Goal: Information Seeking & Learning: Check status

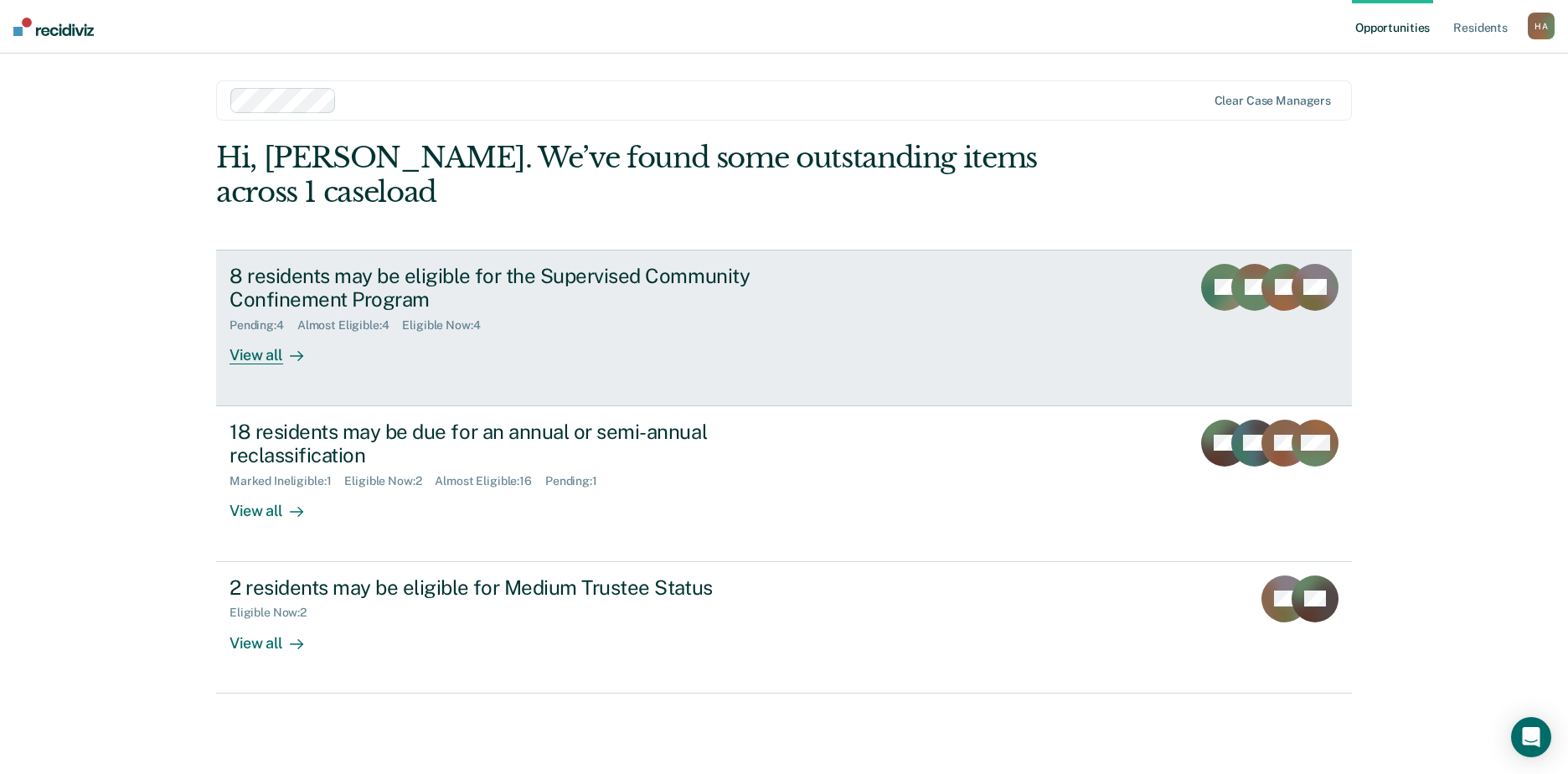
click at [522, 264] on div "8 residents may be eligible for the Supervised Community Confinement Program" at bounding box center [524, 288] width 588 height 48
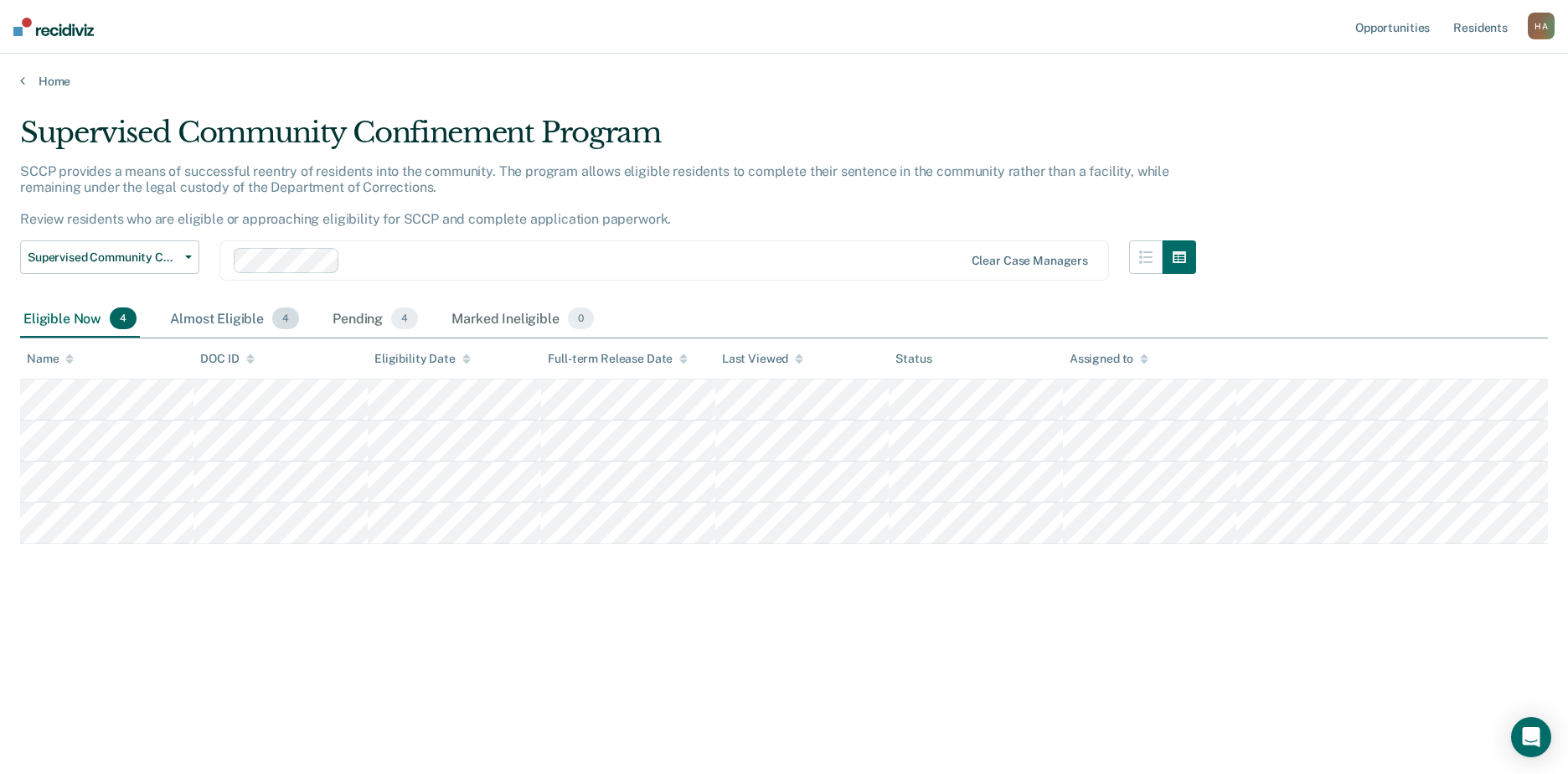
click at [188, 321] on div "Almost Eligible 4" at bounding box center [234, 319] width 136 height 37
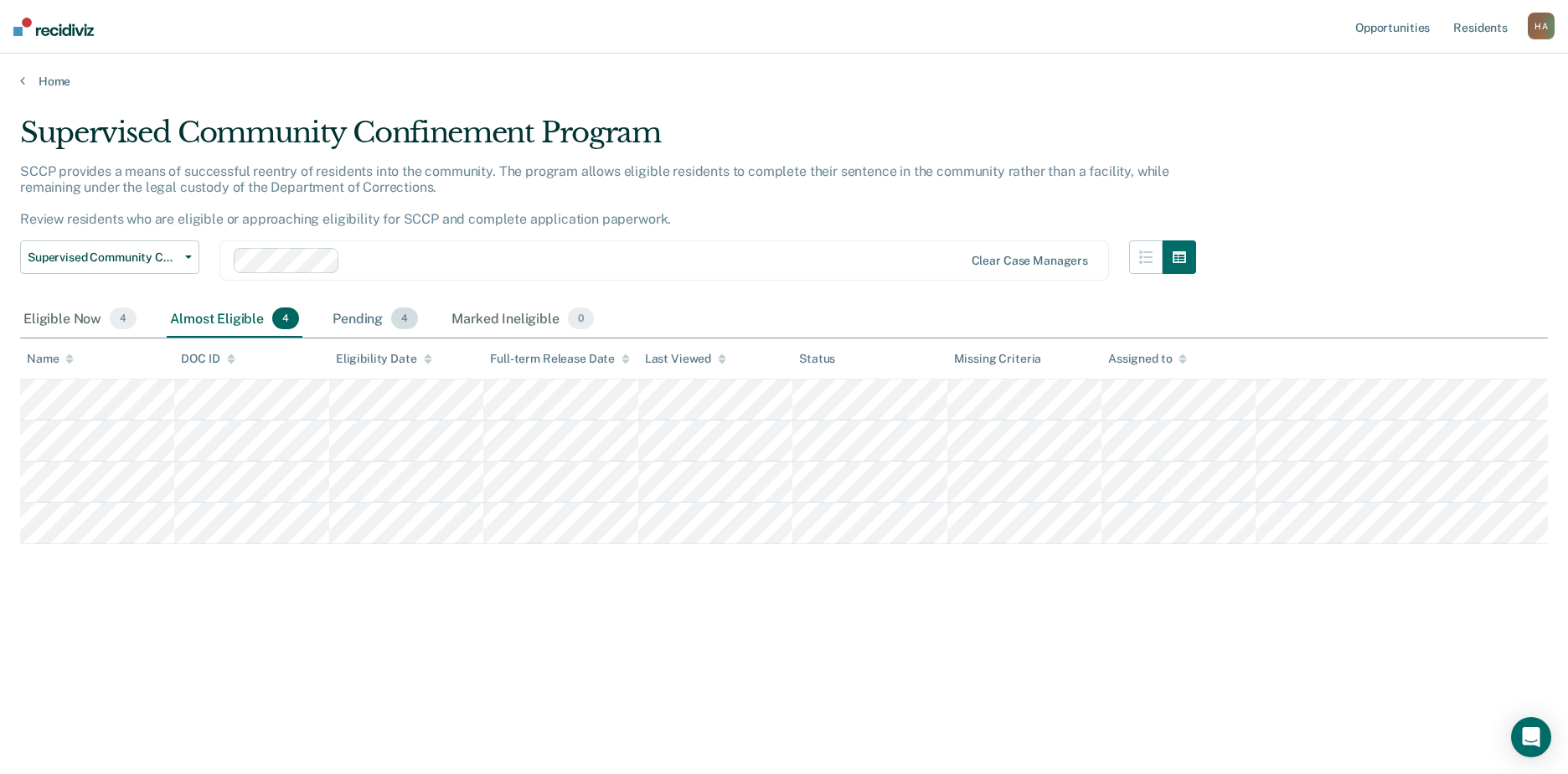
click at [358, 321] on div "Pending 4" at bounding box center [375, 319] width 92 height 37
click at [208, 315] on div "Almost Eligible 4" at bounding box center [234, 319] width 136 height 37
click at [68, 315] on div "Eligible Now 4" at bounding box center [79, 319] width 119 height 37
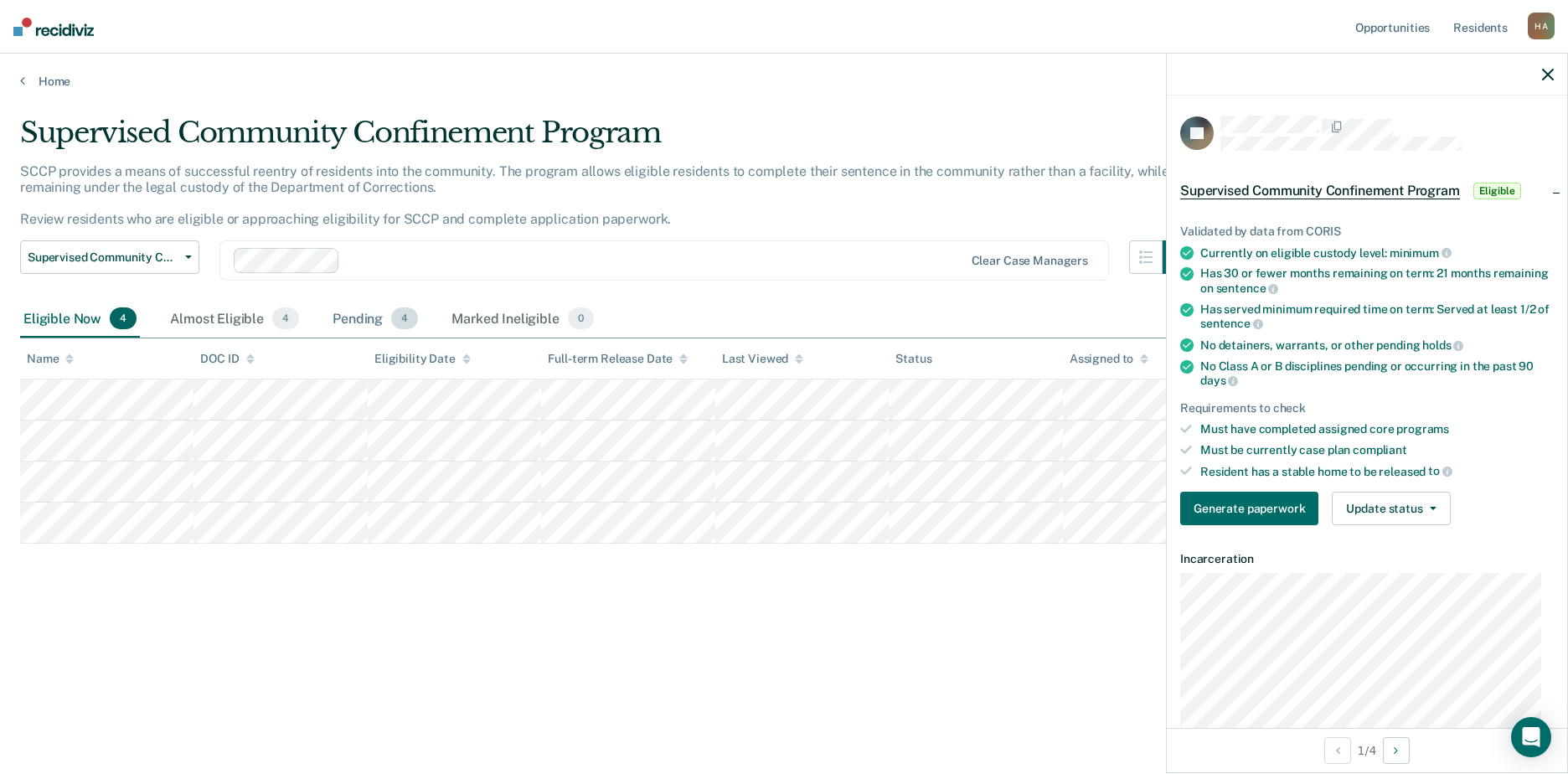
click at [355, 317] on div "Pending 4" at bounding box center [375, 319] width 92 height 37
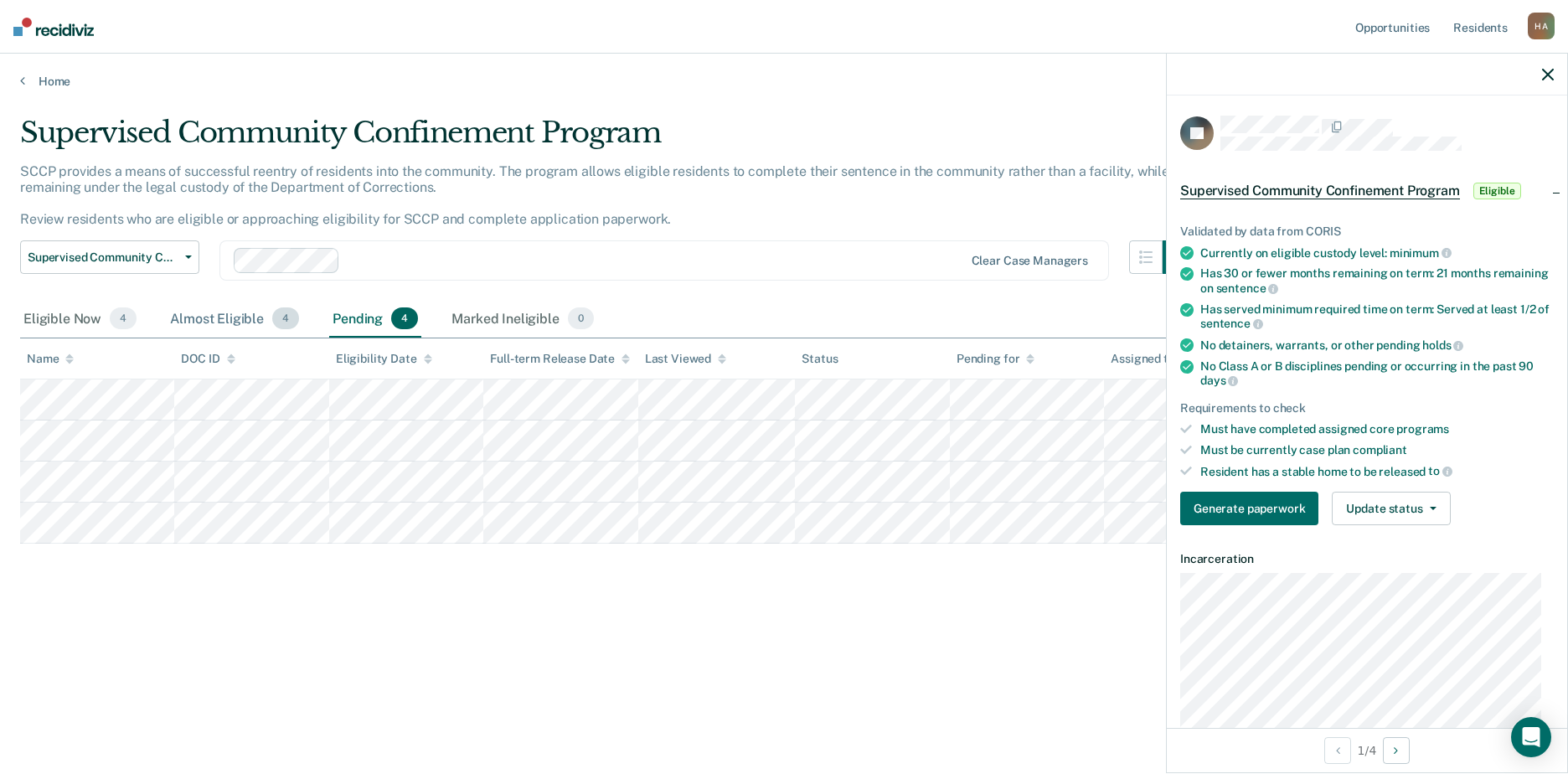
click at [235, 316] on div "Almost Eligible 4" at bounding box center [234, 319] width 136 height 37
click at [518, 318] on div "Marked Ineligible 0" at bounding box center [523, 319] width 149 height 37
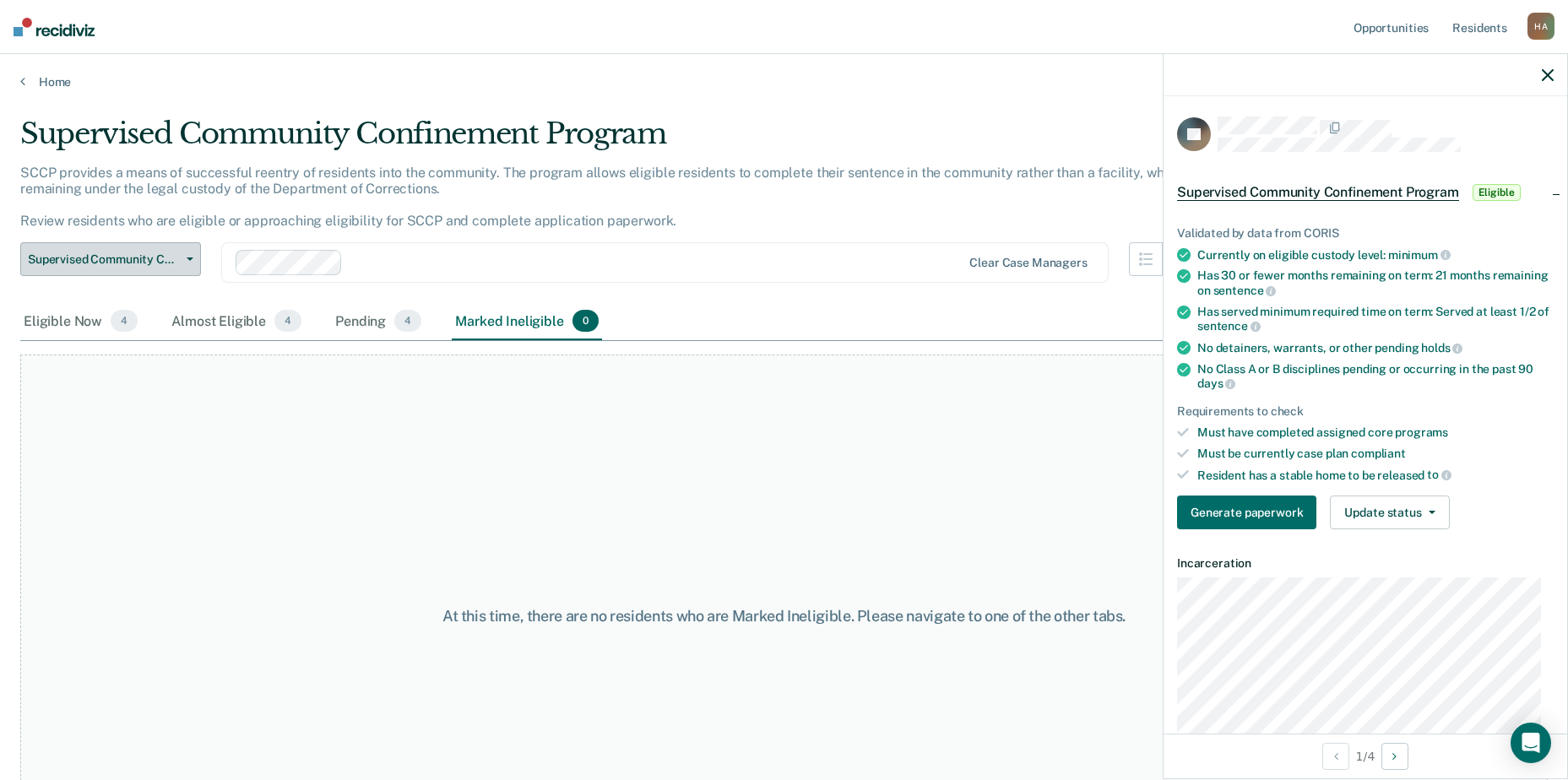
click at [190, 266] on button "Supervised Community Confinement Program" at bounding box center [110, 259] width 181 height 33
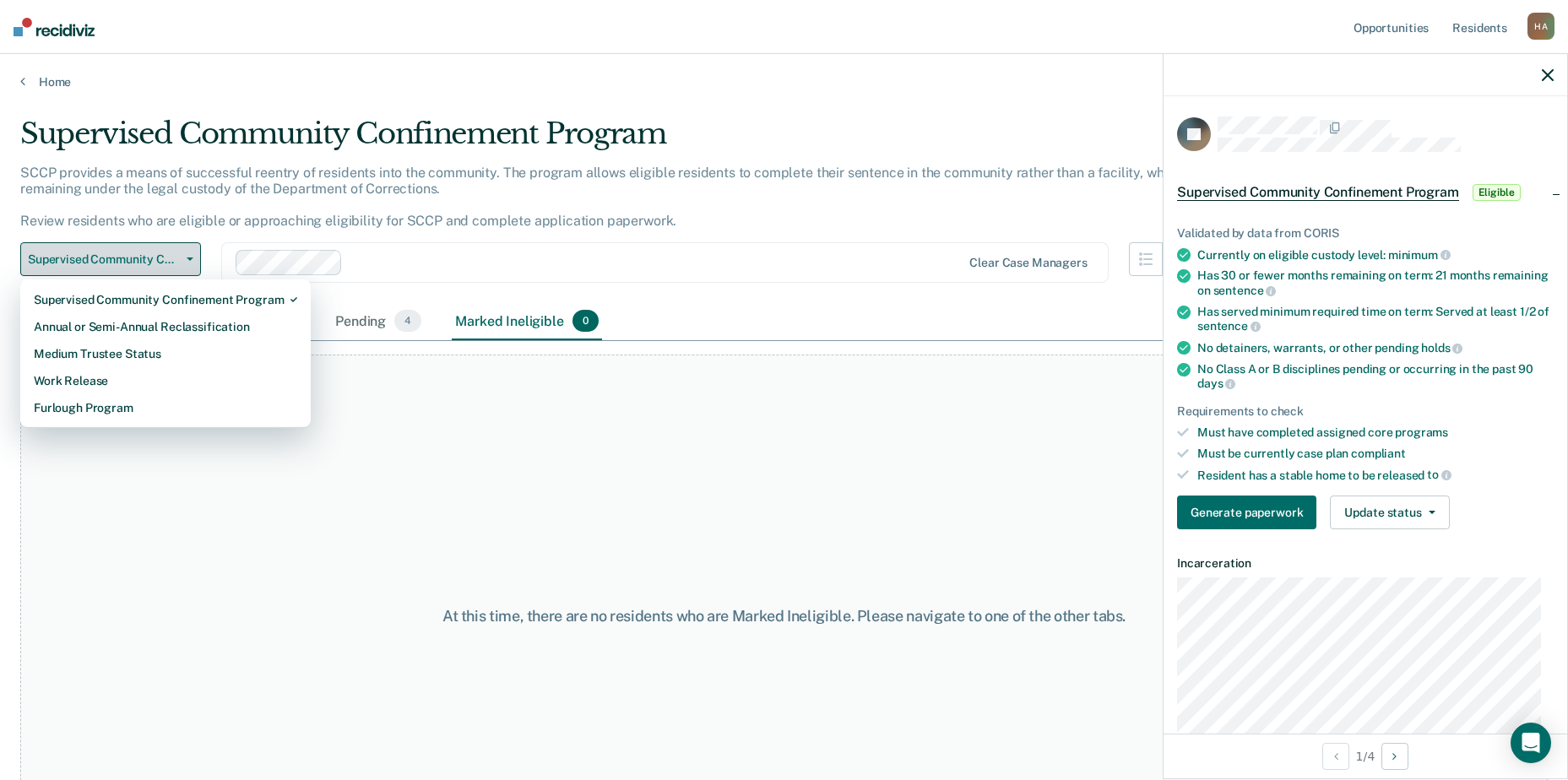
click at [190, 266] on button "Supervised Community Confinement Program" at bounding box center [110, 259] width 181 height 33
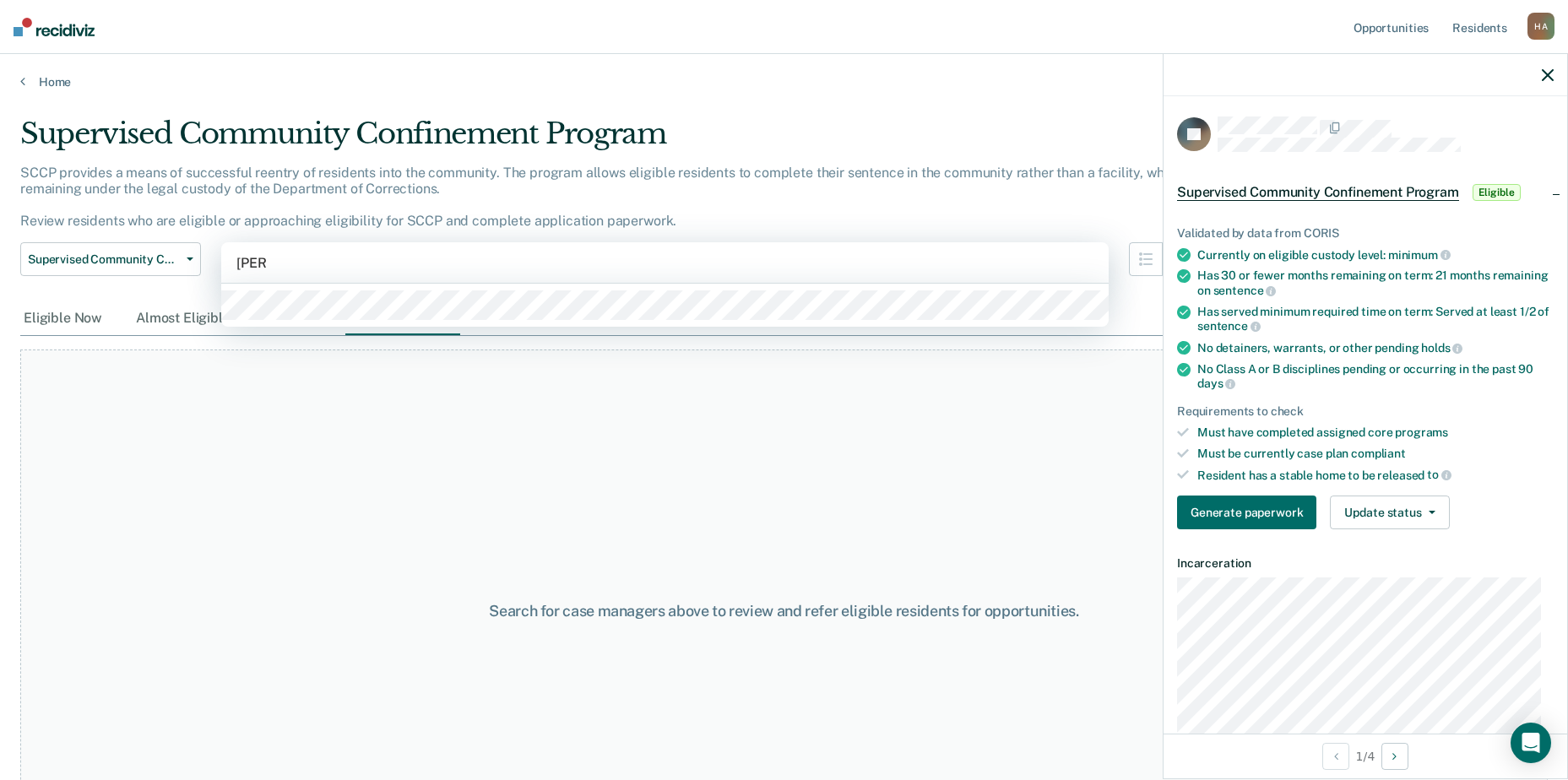
type input "danie"
click at [470, 321] on div at bounding box center [664, 305] width 887 height 43
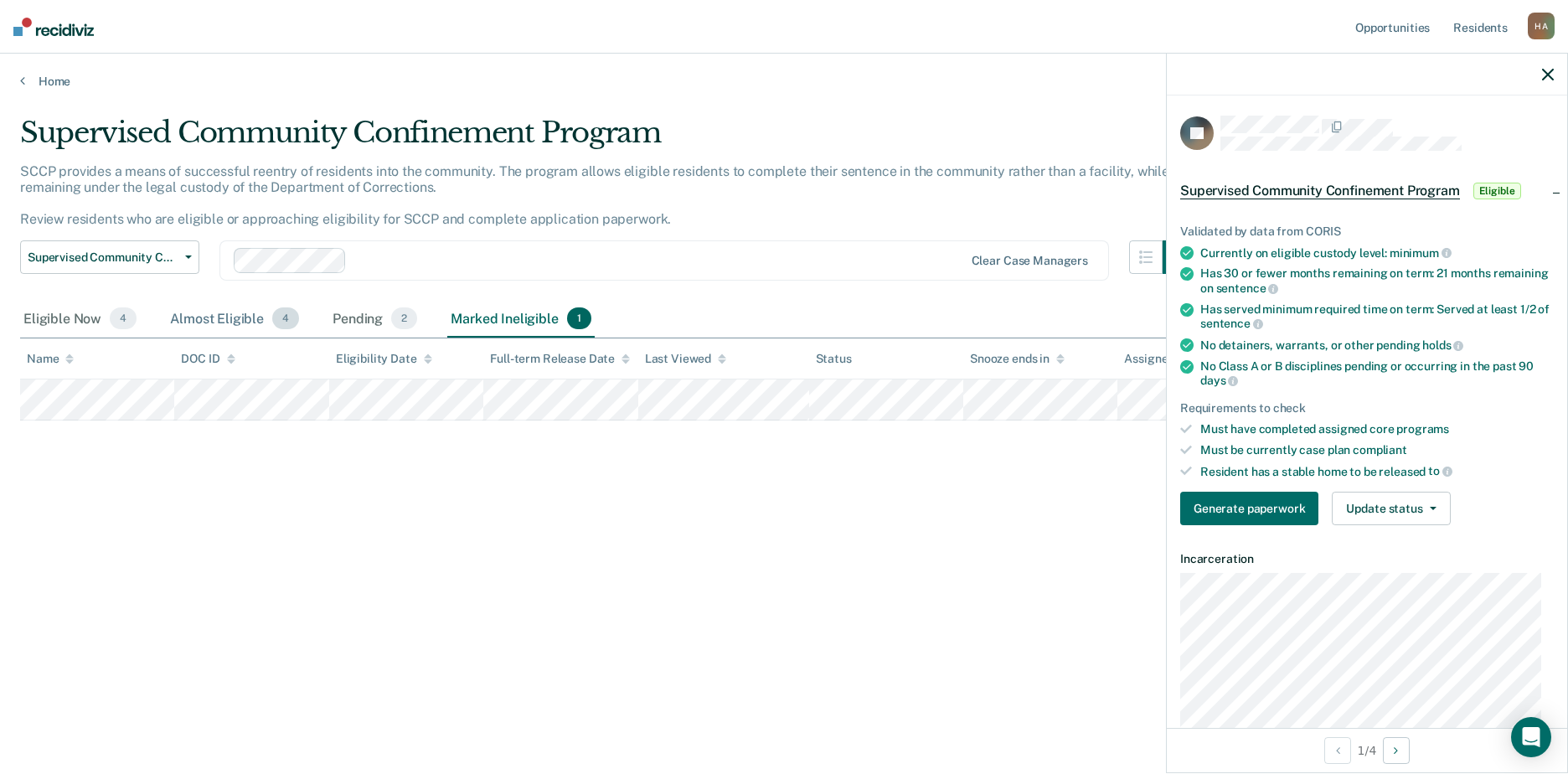
click at [224, 321] on div "Almost Eligible 4" at bounding box center [234, 319] width 136 height 37
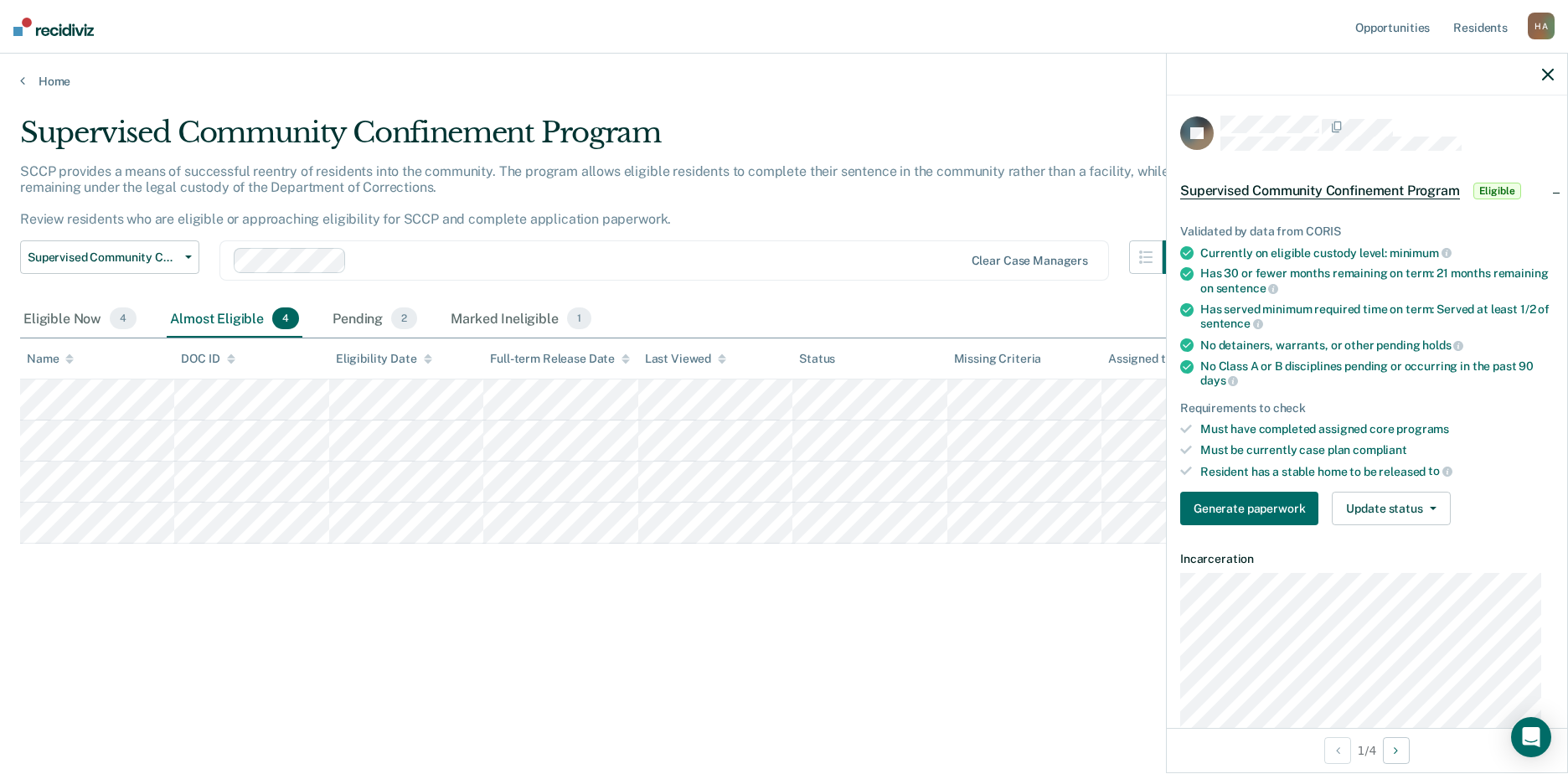
click at [1548, 68] on button "button" at bounding box center [1547, 75] width 12 height 14
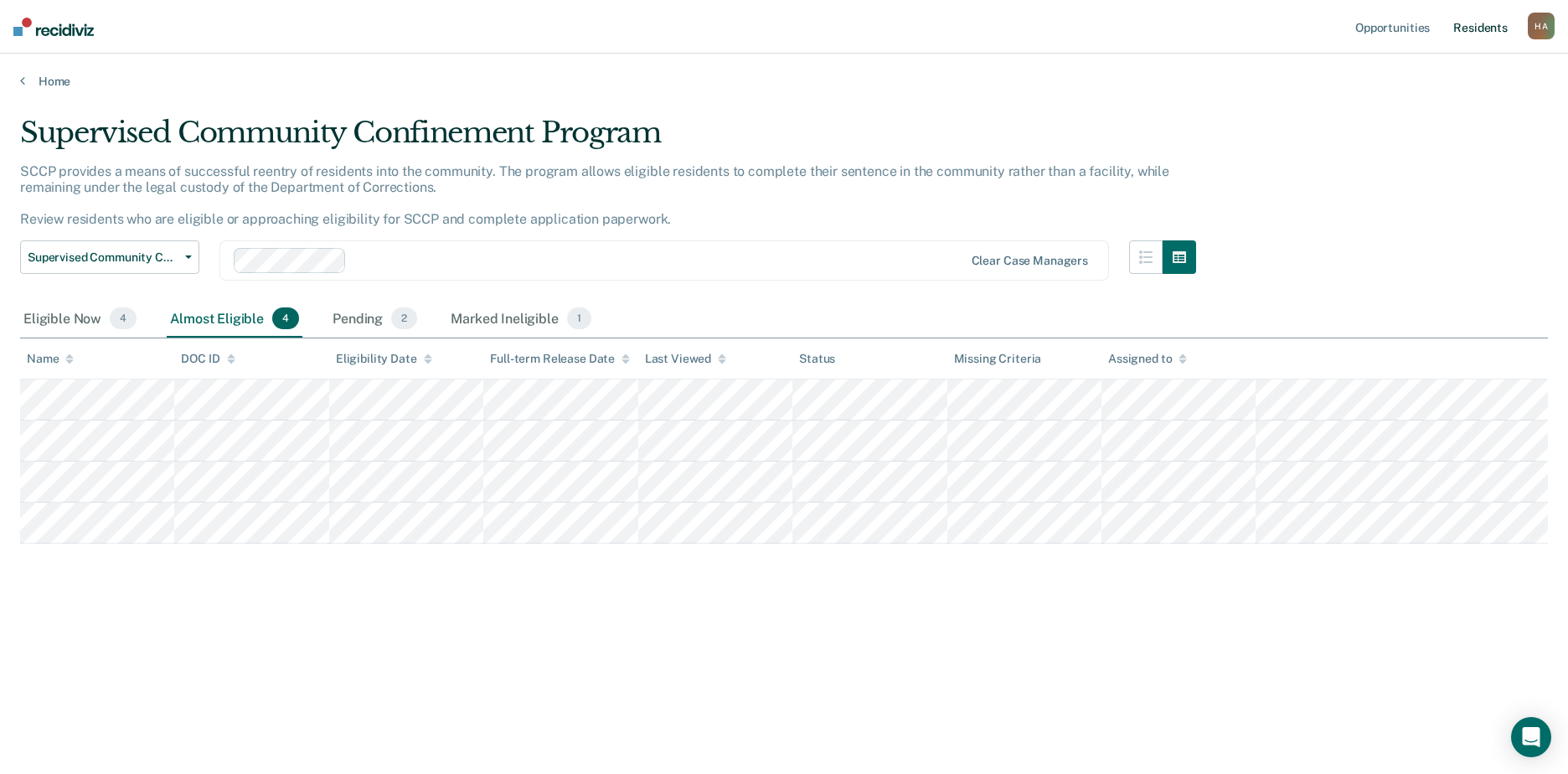
click at [1494, 33] on link "Resident s" at bounding box center [1480, 27] width 61 height 54
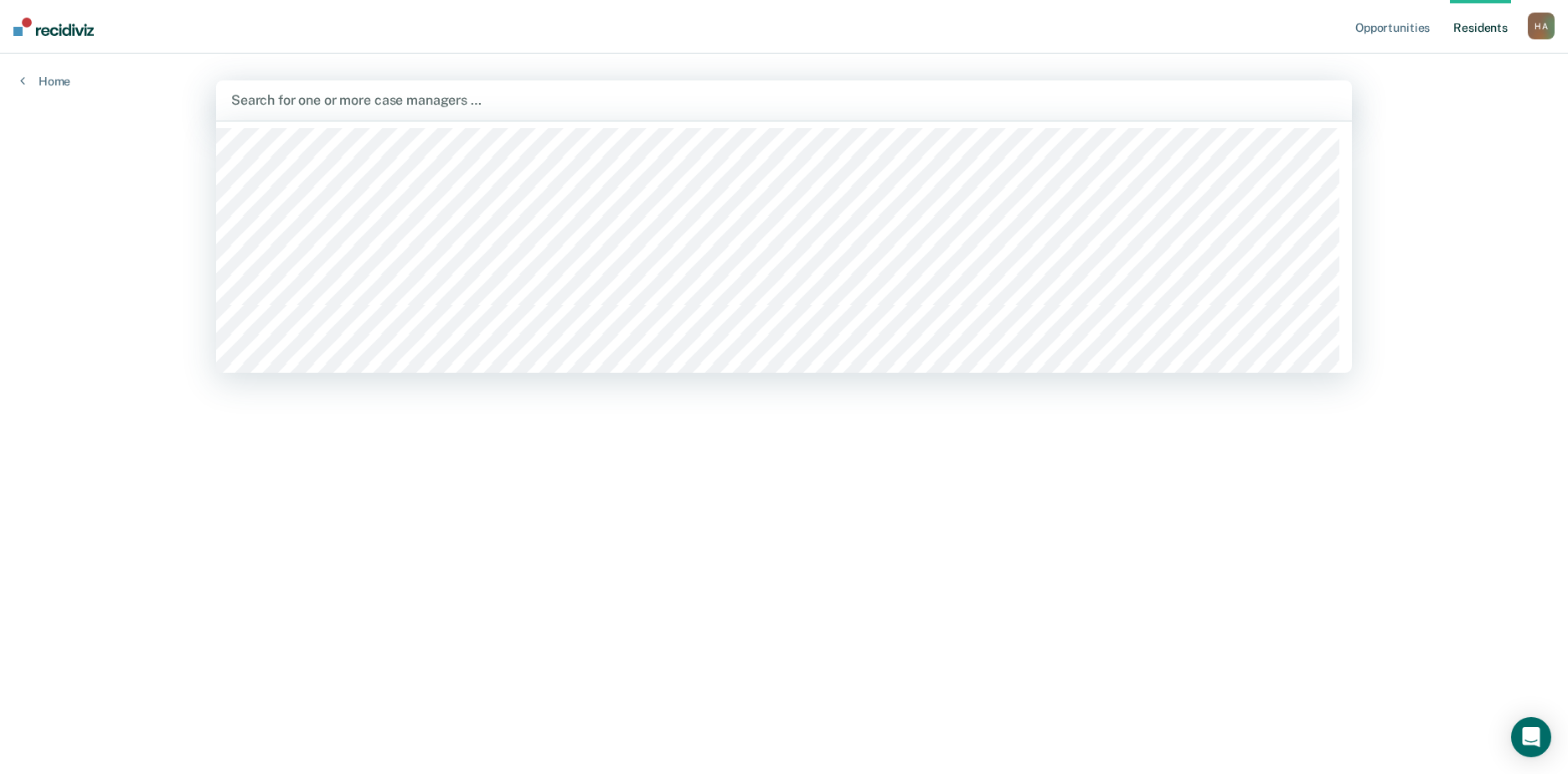
click at [491, 101] on div at bounding box center [783, 100] width 1106 height 19
type input "ash"
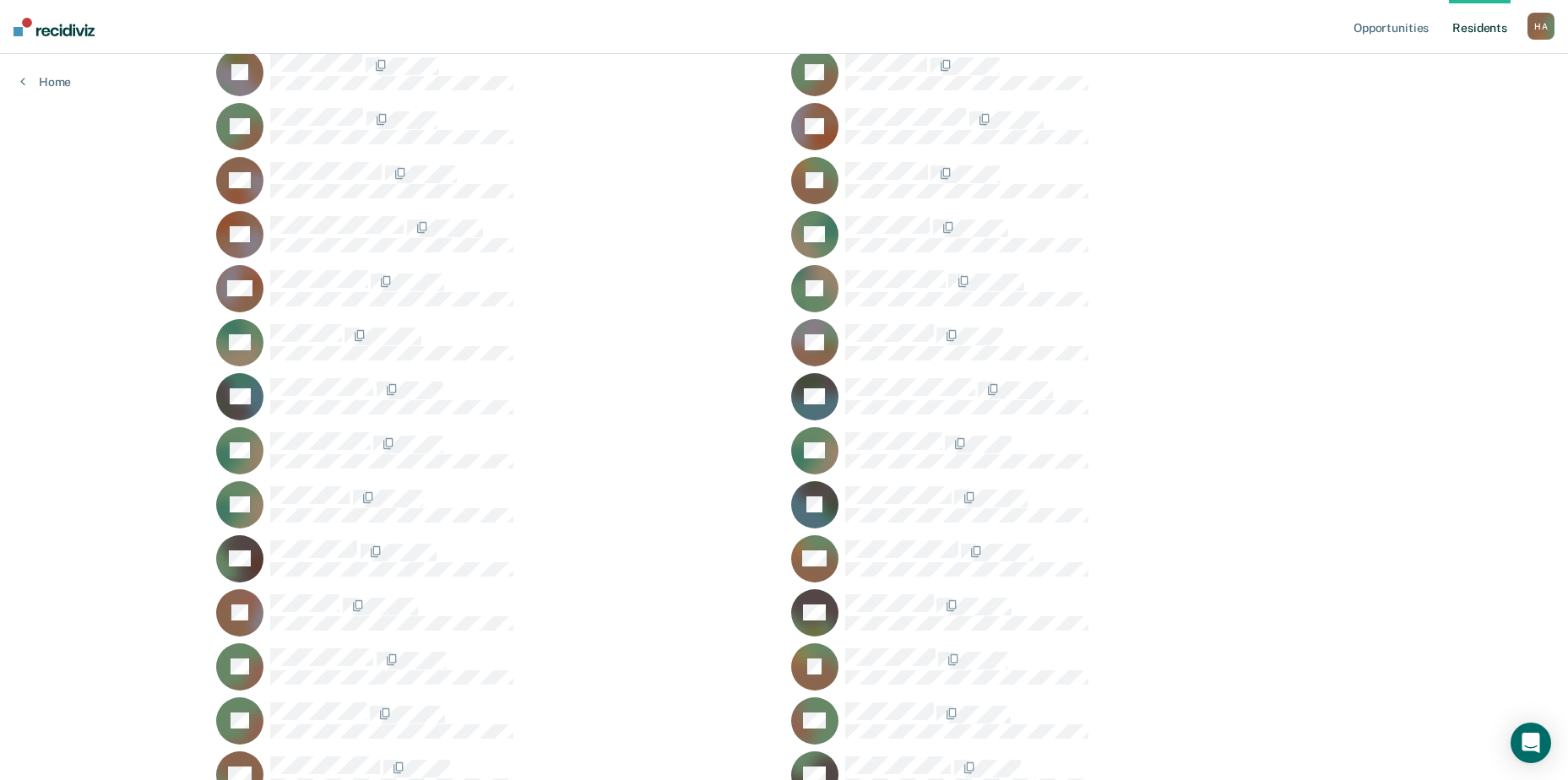
scroll to position [507, 0]
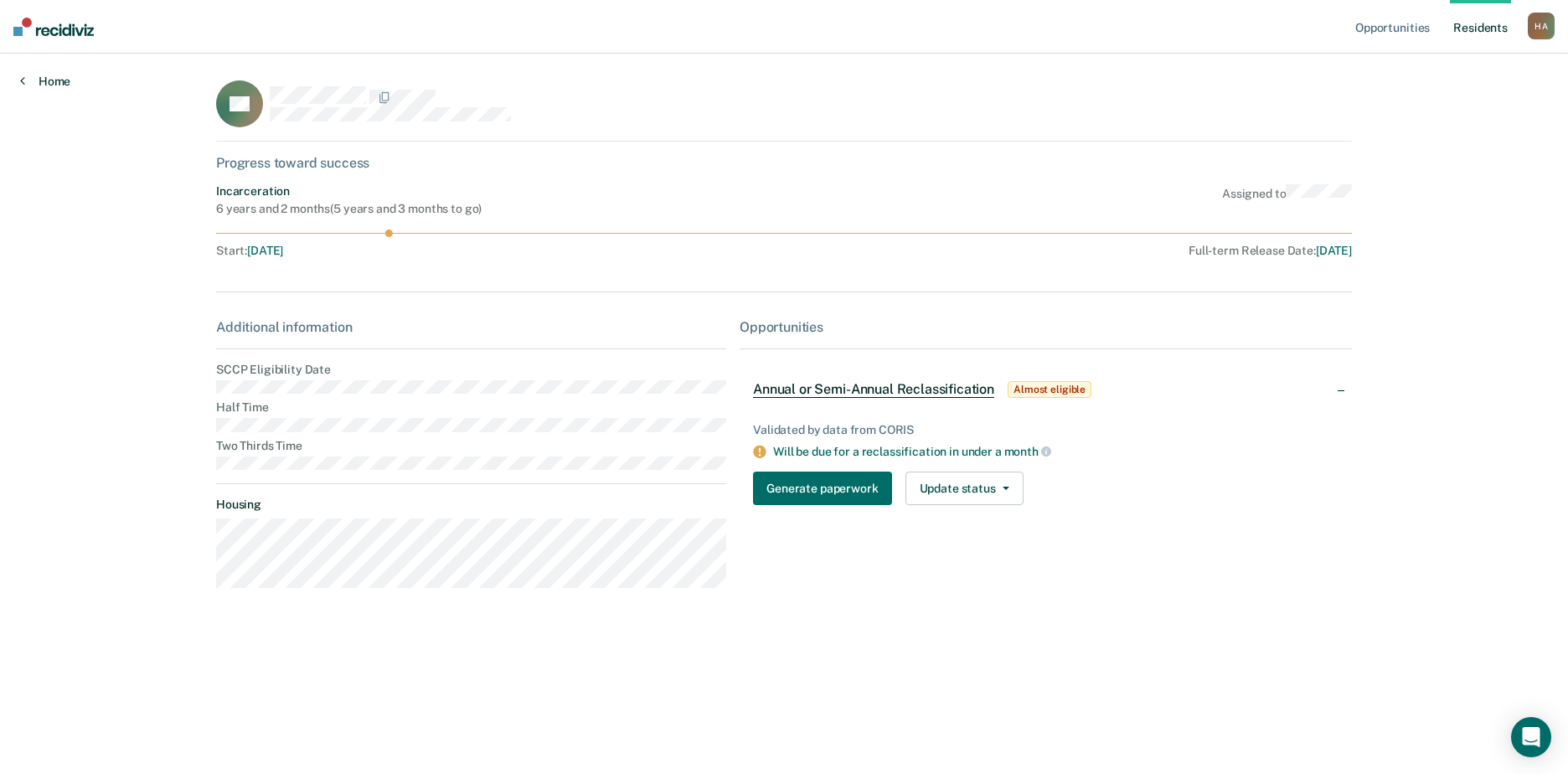
click at [43, 75] on link "Home" at bounding box center [45, 81] width 50 height 15
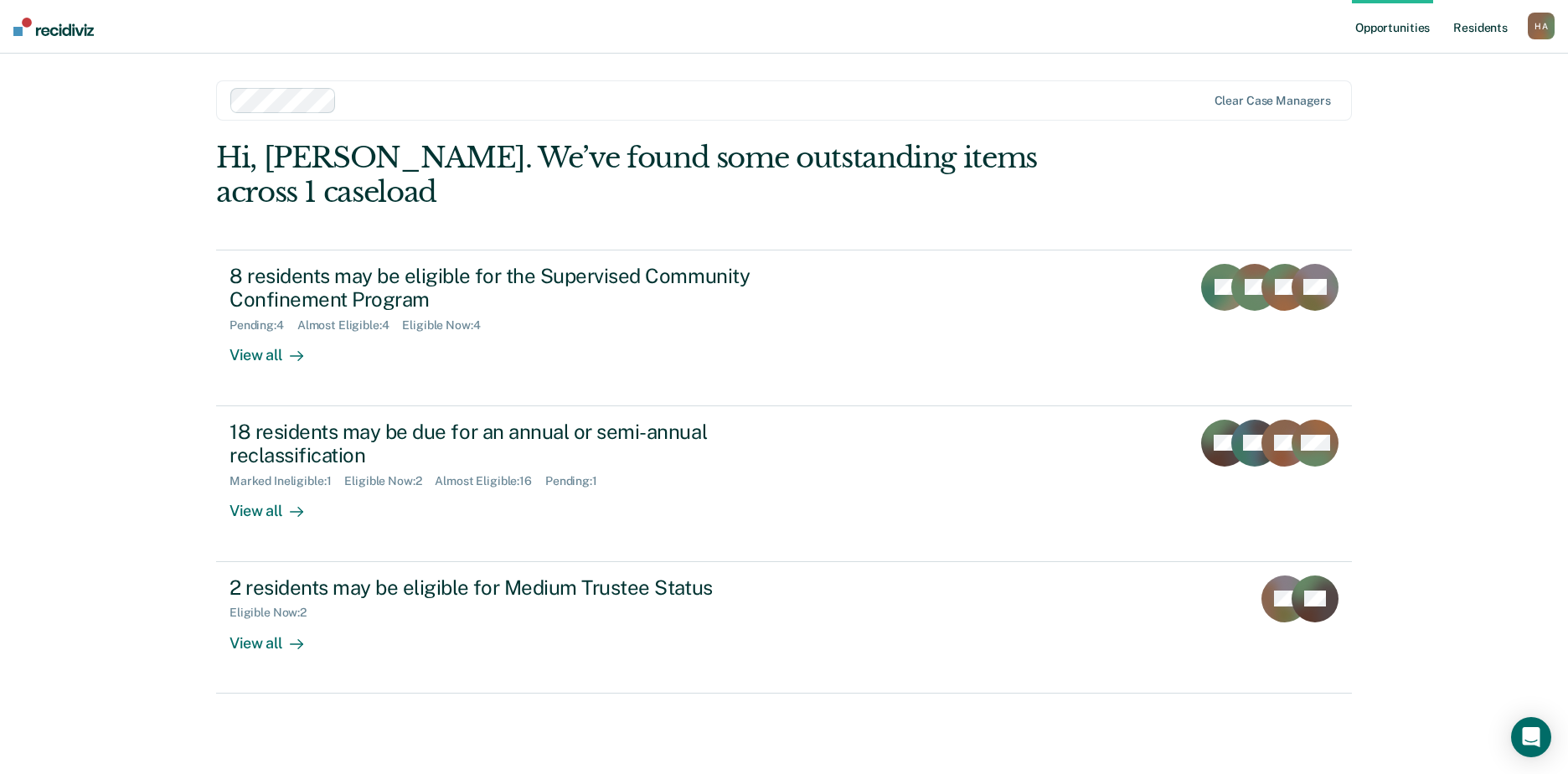
click at [1465, 33] on link "Resident s" at bounding box center [1480, 27] width 61 height 54
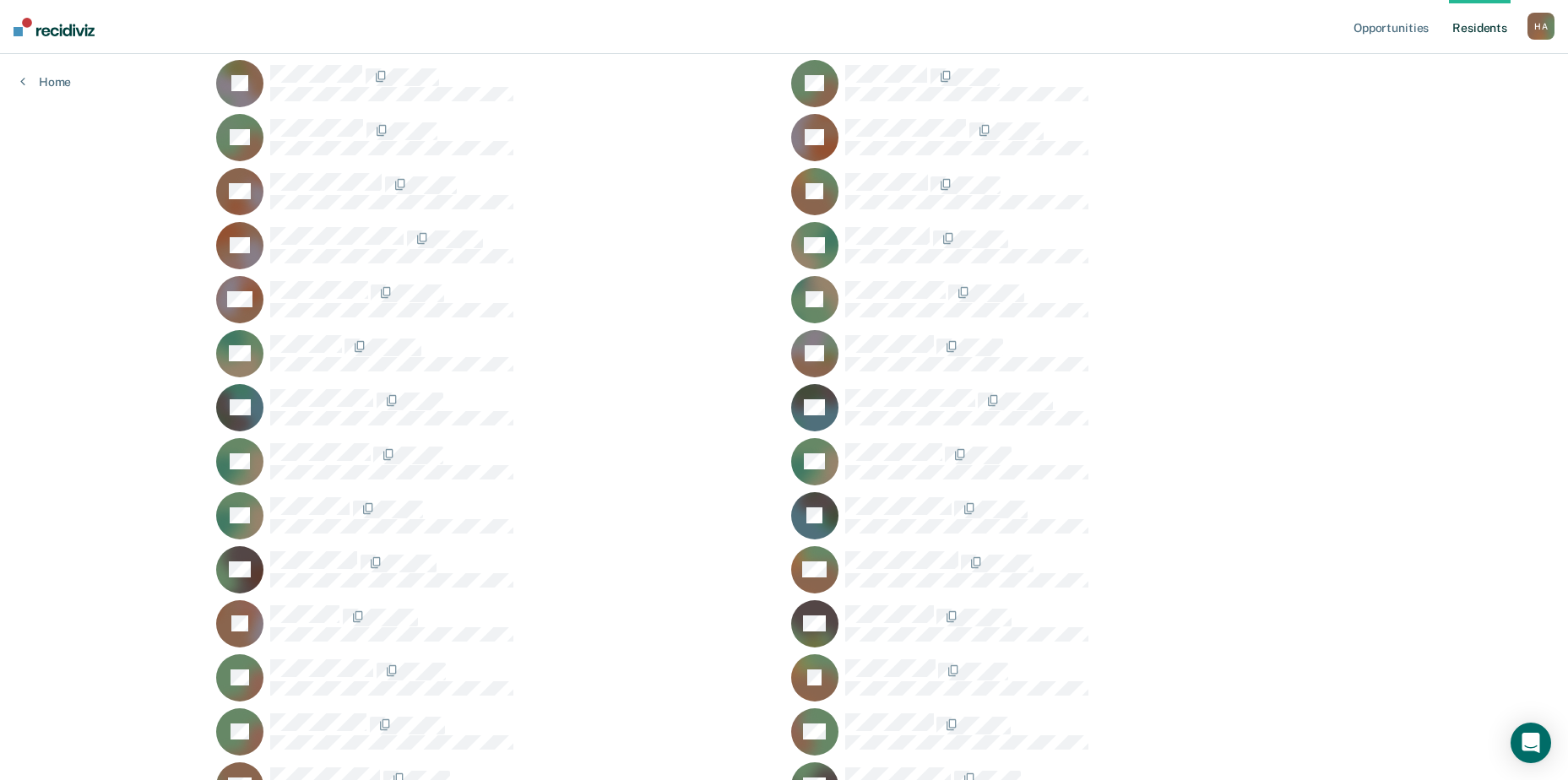
scroll to position [507, 0]
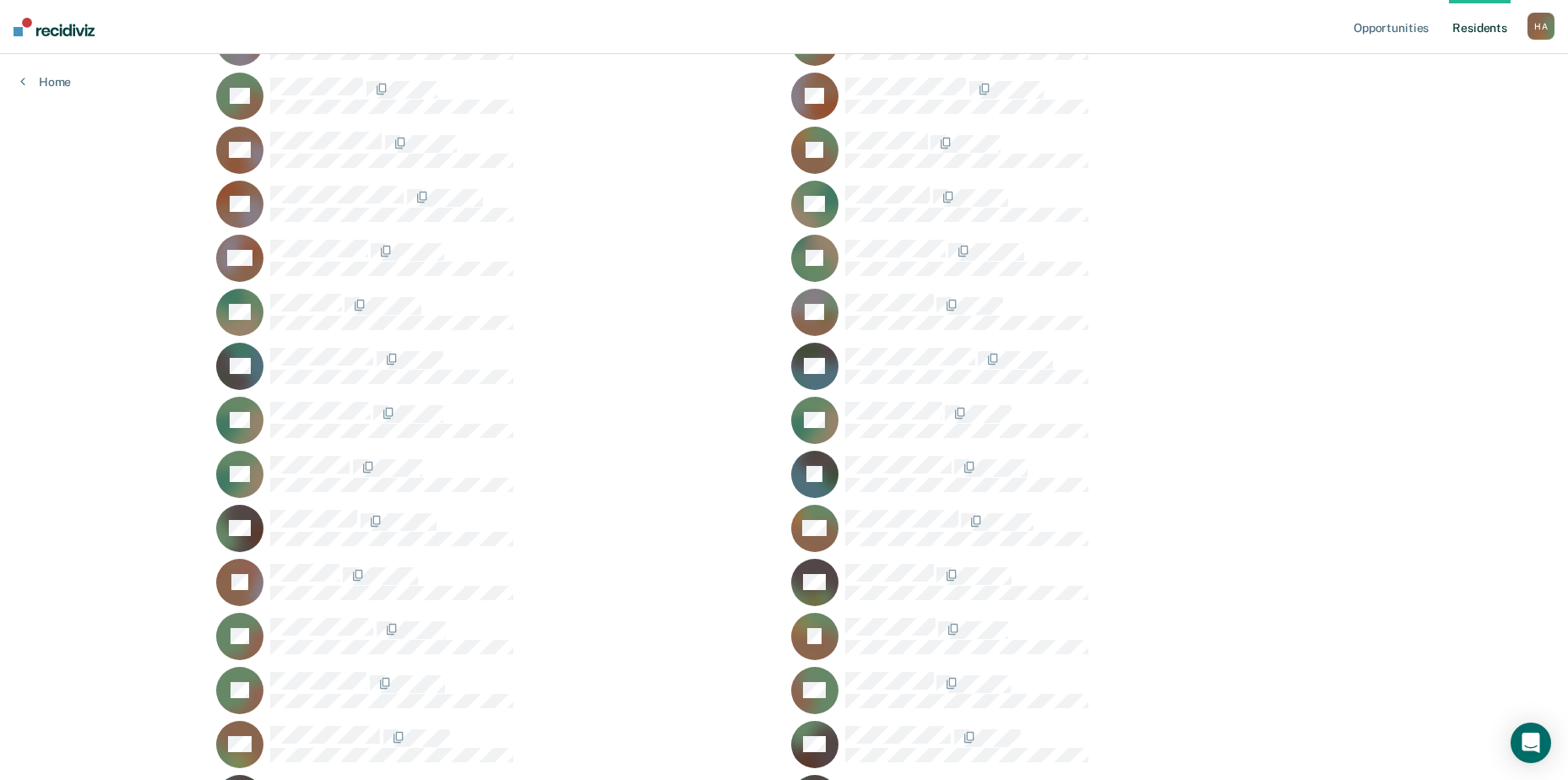
click at [830, 418] on icon at bounding box center [828, 436] width 65 height 70
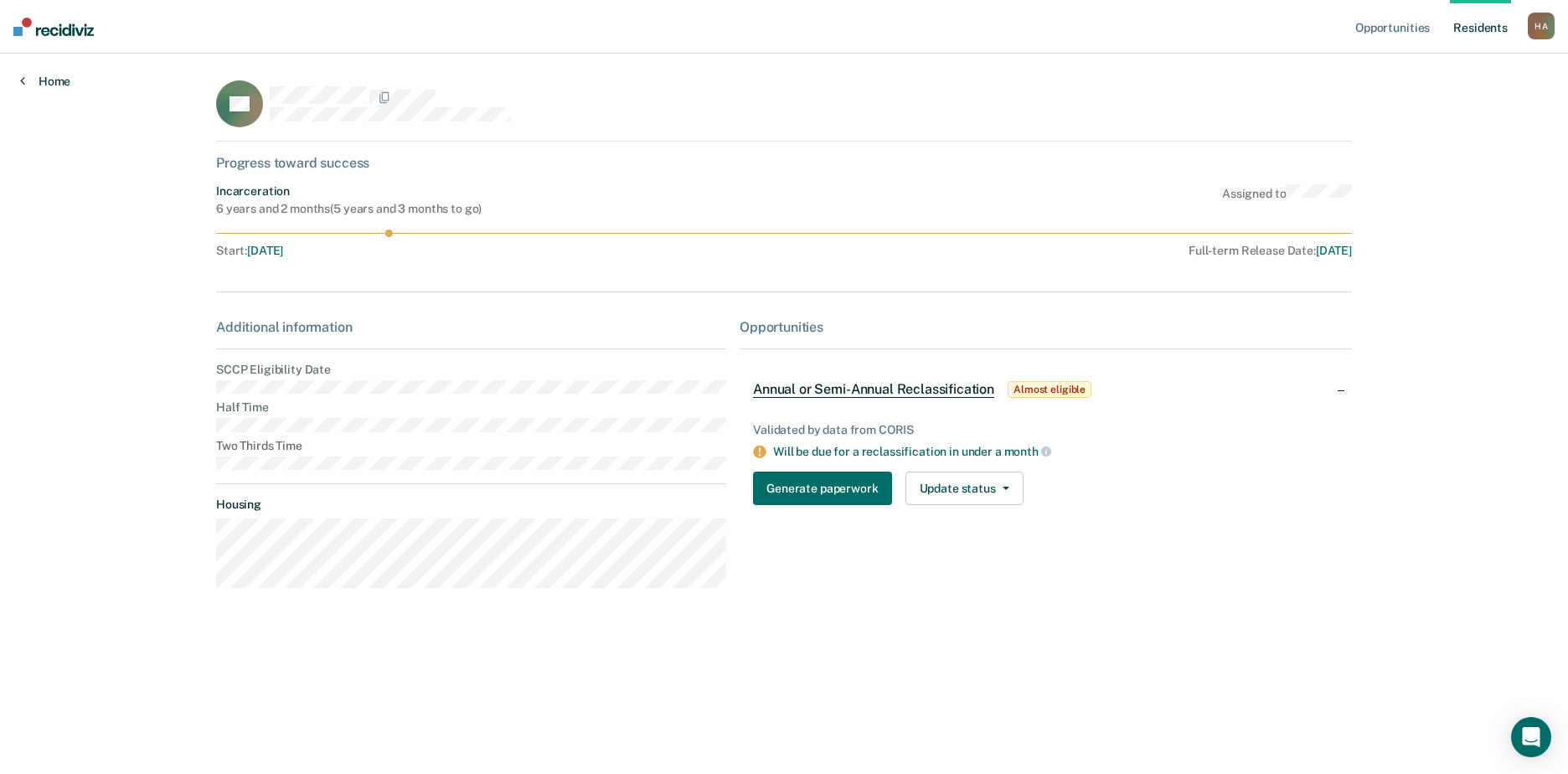
click at [58, 82] on link "Home" at bounding box center [45, 81] width 50 height 15
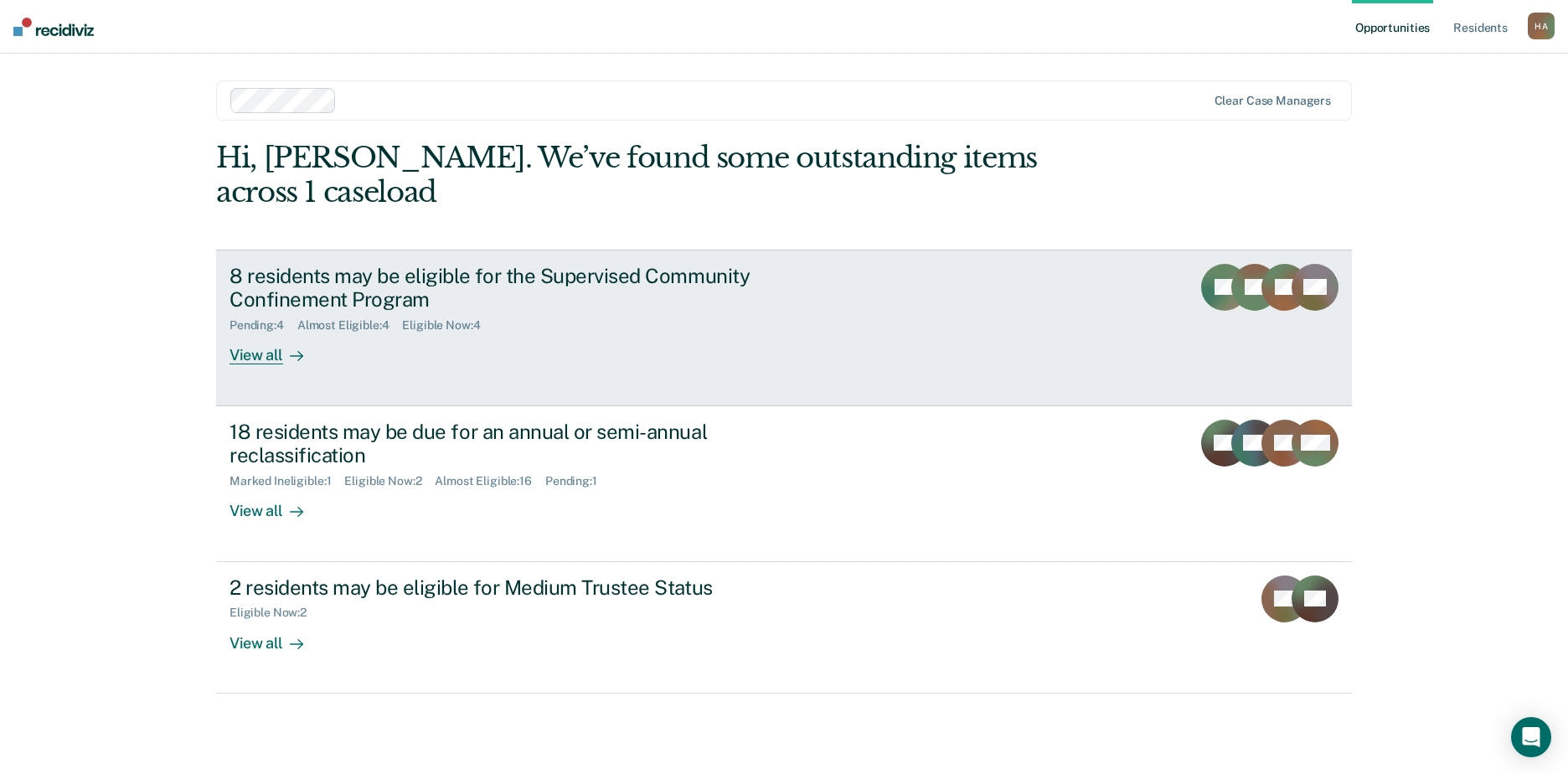
click at [351, 264] on div "8 residents may be eligible for the Supervised Community Confinement Program" at bounding box center [524, 288] width 588 height 48
